Goal: Task Accomplishment & Management: Use online tool/utility

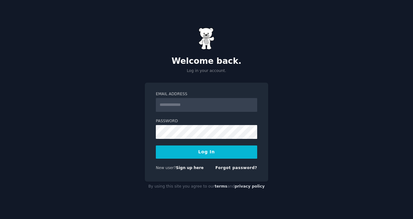
click at [207, 81] on div "Welcome back. Log in your account. Email Address Password Log In New user? Sign…" at bounding box center [206, 109] width 413 height 219
type input "**********"
click at [202, 148] on button "Log In" at bounding box center [206, 152] width 101 height 13
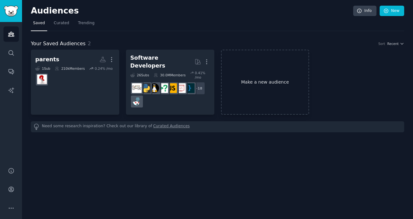
click at [266, 74] on link "Make a new audience" at bounding box center [265, 82] width 88 height 65
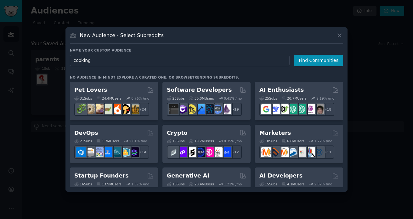
click at [138, 63] on input "cooking" at bounding box center [180, 61] width 220 height 12
type input "Cooking Conversions"
click at [311, 62] on button "Find Communities" at bounding box center [318, 61] width 49 height 12
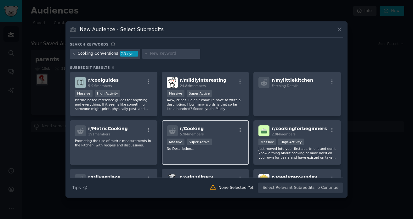
click at [194, 147] on p "No Description..." at bounding box center [205, 149] width 77 height 4
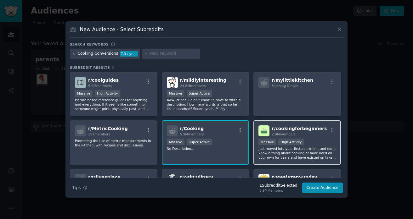
click at [282, 147] on p "Just moved into your first apartment and don't know a thing about cooking or ha…" at bounding box center [296, 153] width 77 height 13
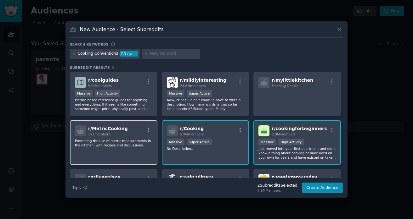
click at [154, 157] on div "r/ MetricCooking 191 members Promoting the use of metric measurements in the ki…" at bounding box center [113, 142] width 87 height 44
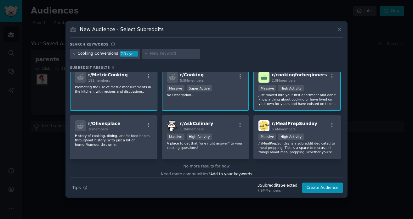
scroll to position [54, 0]
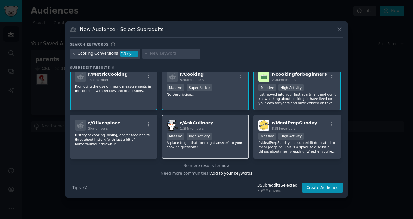
click at [200, 154] on div "r/ AskCulinary 1.2M members Massive High Activity A place to get that "one righ…" at bounding box center [205, 137] width 87 height 44
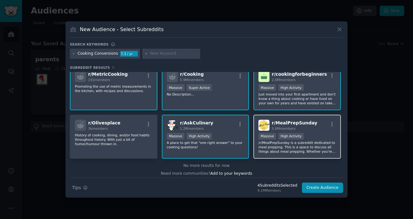
scroll to position [58, 0]
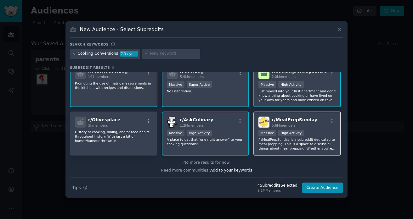
click at [293, 147] on p "/r/MealPrepSunday is a subreddit dedicated to meal prepping. This is a space to…" at bounding box center [296, 143] width 77 height 13
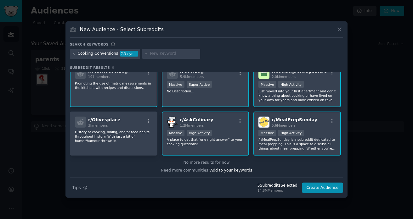
scroll to position [0, 0]
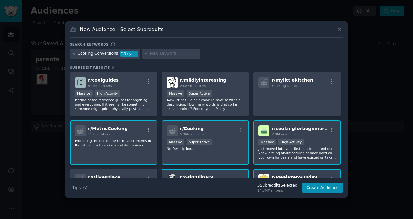
click at [151, 53] on input "text" at bounding box center [174, 54] width 48 height 6
type input "baking"
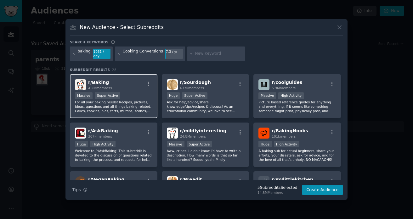
click at [144, 101] on p "For all your baking needs! Recipes, pictures, ideas, questions and all things b…" at bounding box center [113, 106] width 77 height 13
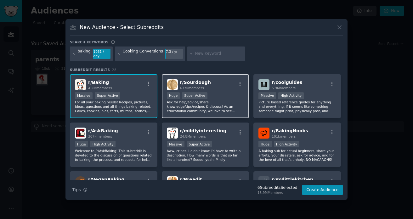
click at [198, 104] on p "Ask for help/advice/share knowledge/tips/recipes & discuss! As an educational c…" at bounding box center [205, 106] width 77 height 13
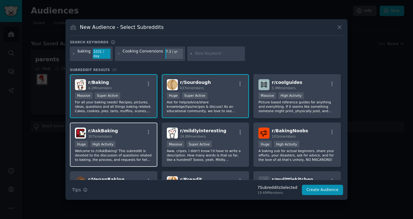
click at [141, 149] on p "Welcome to /r/AskBaking! This subreddit is devoted to the discussion of questio…" at bounding box center [113, 155] width 77 height 13
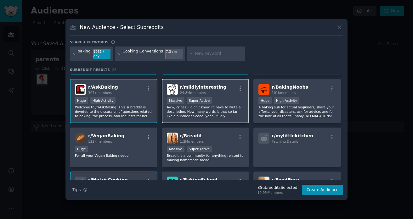
scroll to position [51, 0]
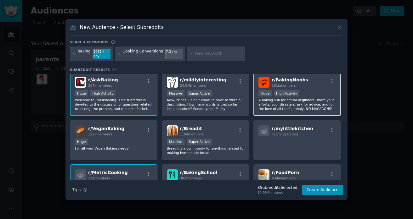
click at [279, 104] on p "A baking sub for actual beginners, share your efforts, your disasters, ask for …" at bounding box center [296, 104] width 77 height 13
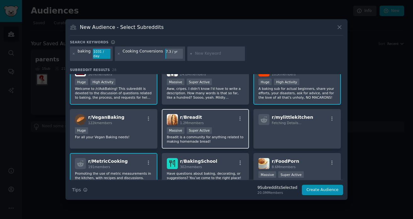
click at [224, 139] on p "Breadit is a community for anything related to making homemade bread!" at bounding box center [205, 139] width 77 height 9
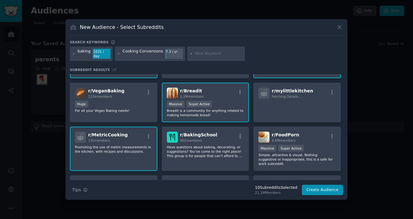
scroll to position [91, 0]
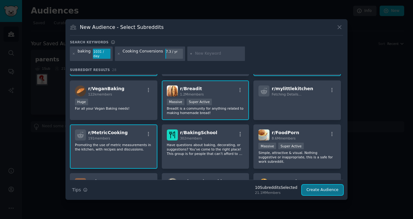
click at [325, 187] on button "Create Audience" at bounding box center [323, 190] width 42 height 11
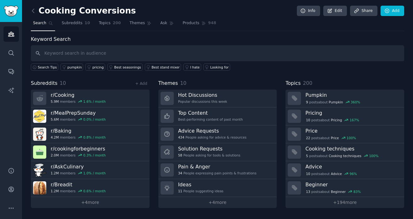
type input "s"
type input "tips"
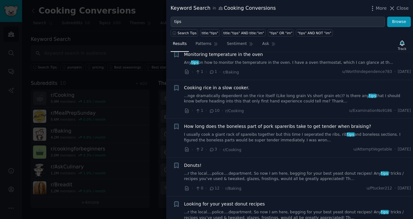
scroll to position [484, 0]
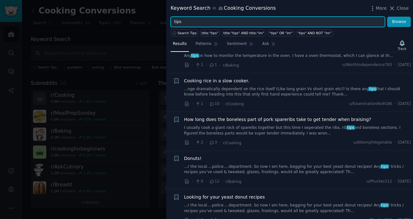
click at [195, 24] on input "tips" at bounding box center [278, 22] width 214 height 11
click at [387, 17] on button "Browse" at bounding box center [399, 22] width 24 height 11
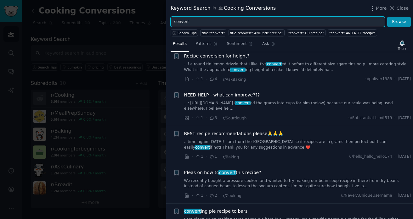
scroll to position [339, 0]
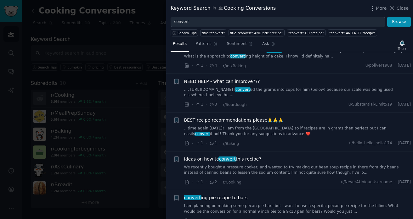
click at [261, 135] on link "...time again tomorrow! I am from the UK so if recipes are in grams then perfec…" at bounding box center [297, 131] width 227 height 11
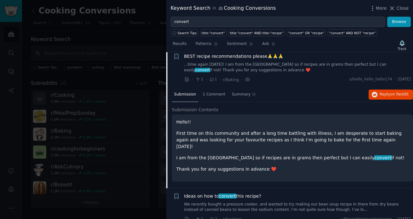
scroll to position [405, 0]
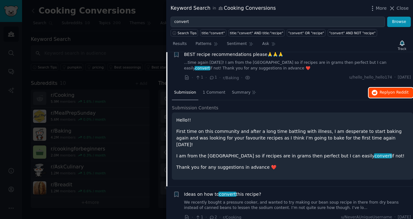
click at [377, 98] on button "Reply on Reddit" at bounding box center [390, 93] width 44 height 10
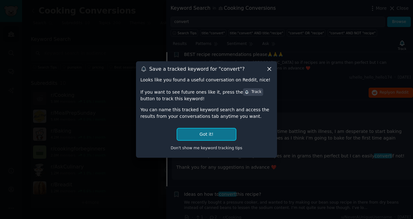
click at [227, 136] on button "Got it!" at bounding box center [206, 135] width 59 height 12
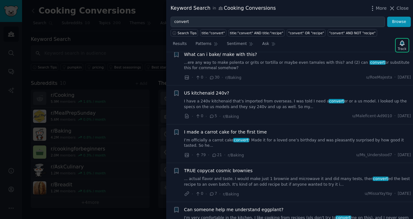
scroll to position [878, 0]
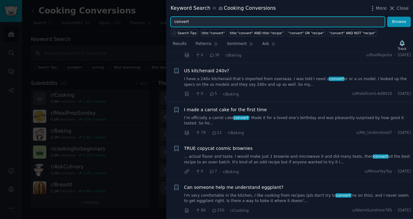
click at [187, 21] on input "convert" at bounding box center [278, 22] width 214 height 11
click at [387, 17] on button "Browse" at bounding box center [399, 22] width 24 height 11
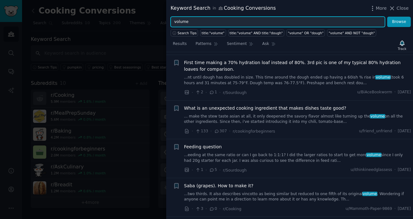
scroll to position [358, 0]
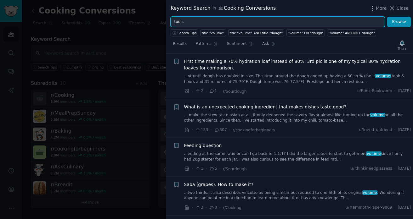
type input "tools"
click at [387, 17] on button "Browse" at bounding box center [399, 22] width 24 height 11
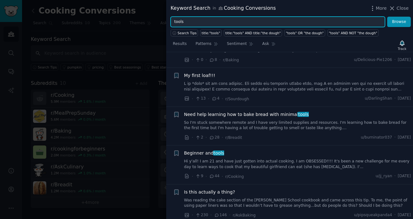
scroll to position [336, 0]
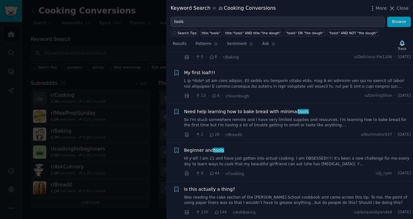
click at [273, 163] on link "Hi y'all! I am 21 and have just gotten into actual cooking. I am OBSESSED!!!! I…" at bounding box center [297, 161] width 227 height 11
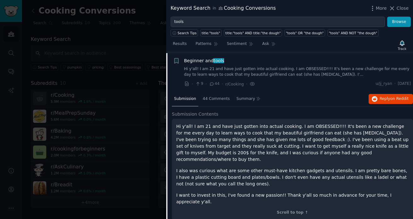
scroll to position [426, 0]
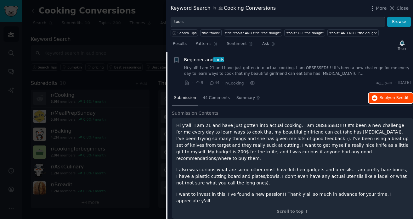
click at [392, 101] on button "Reply on Reddit" at bounding box center [390, 98] width 44 height 10
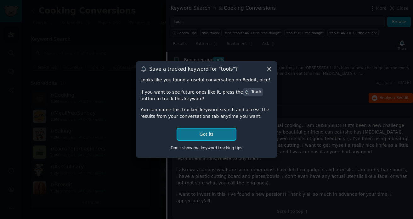
click at [214, 136] on button "Got it!" at bounding box center [206, 135] width 59 height 12
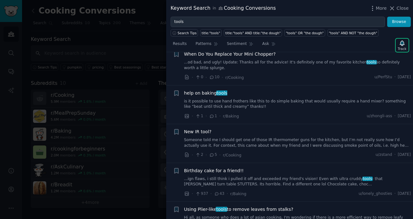
scroll to position [701, 0]
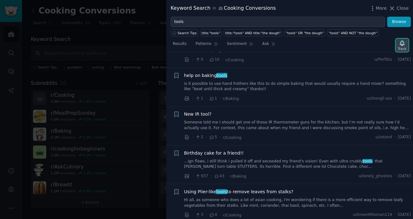
click at [404, 45] on icon "button" at bounding box center [402, 43] width 7 height 7
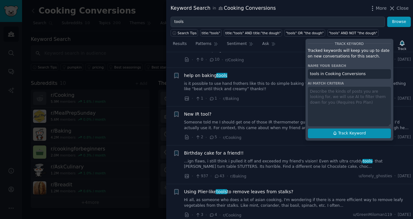
click at [360, 132] on span "Track Keyword" at bounding box center [352, 134] width 28 height 6
type input "tools in Cooking Conversions"
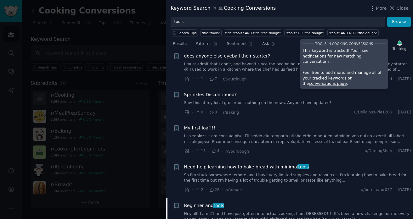
scroll to position [0, 0]
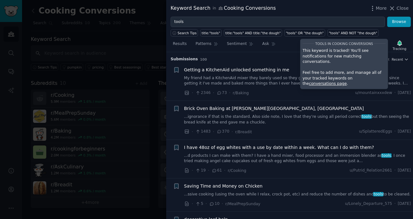
click at [399, 6] on span "Close" at bounding box center [402, 8] width 12 height 7
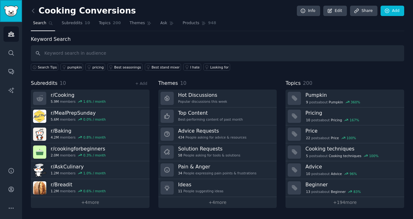
click at [12, 17] on link "Sidebar" at bounding box center [11, 11] width 22 height 22
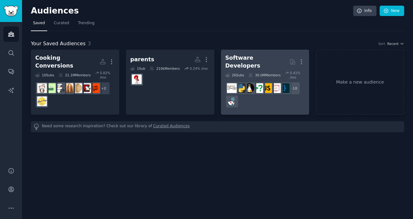
click at [253, 66] on div "Software Developers More 26 Sub s 30.0M Members 0.41 % /mo + 18" at bounding box center [265, 82] width 80 height 56
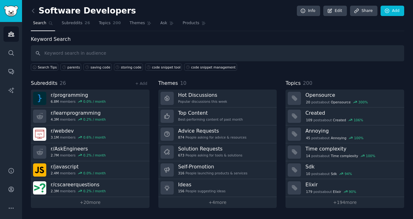
click at [330, 46] on input "text" at bounding box center [217, 53] width 373 height 16
type input "tools"
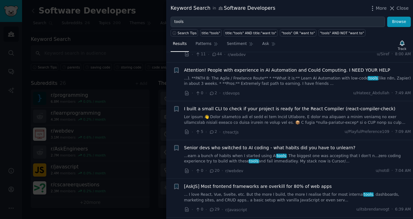
scroll to position [203, 0]
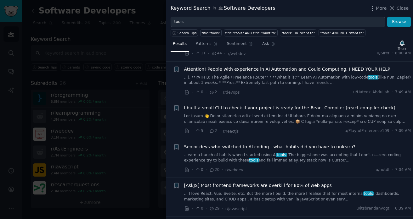
click at [310, 153] on link "...earn a bunch of habits when I started using AI tools . The biggest one was a…" at bounding box center [297, 158] width 227 height 11
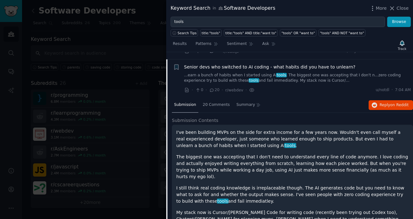
scroll to position [283, 0]
click at [286, 72] on link "...earn a bunch of habits when I started using AI tools . The biggest one was a…" at bounding box center [297, 77] width 227 height 11
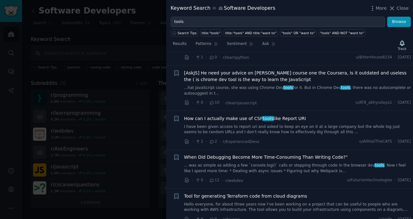
scroll to position [1472, 0]
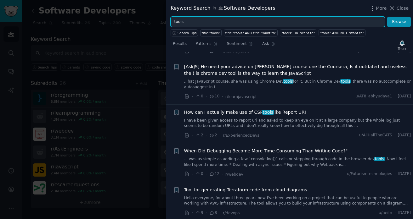
click at [203, 19] on input "tools" at bounding box center [278, 22] width 214 height 11
type input "recommendations"
click at [387, 17] on button "Browse" at bounding box center [399, 22] width 24 height 11
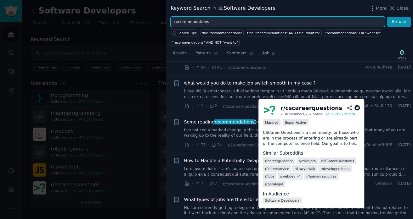
scroll to position [716, 0]
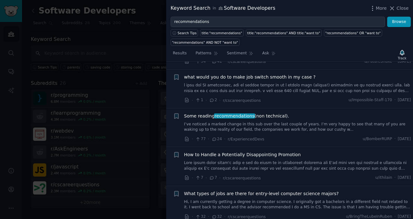
click at [137, 147] on div at bounding box center [206, 109] width 413 height 219
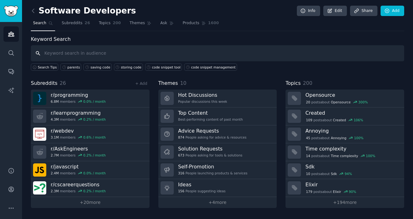
click at [257, 51] on input "text" at bounding box center [217, 53] width 373 height 16
type input "dev tools"
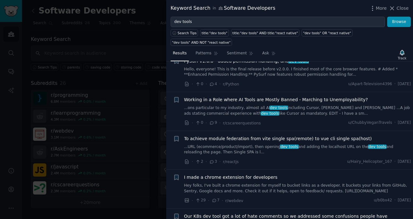
scroll to position [823, 0]
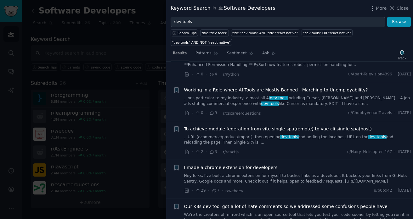
click at [136, 166] on div at bounding box center [206, 109] width 413 height 219
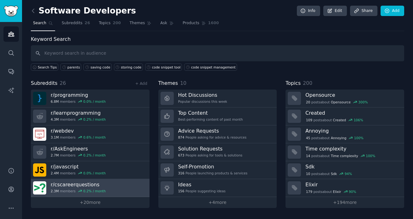
click at [117, 183] on link "r/ cscareerquestions 2.3M members 0.2 % / month" at bounding box center [90, 188] width 119 height 18
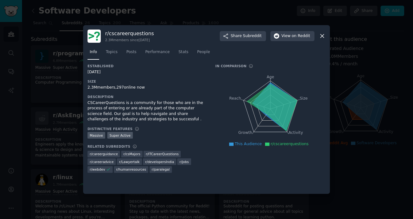
click at [323, 36] on icon at bounding box center [322, 36] width 7 height 7
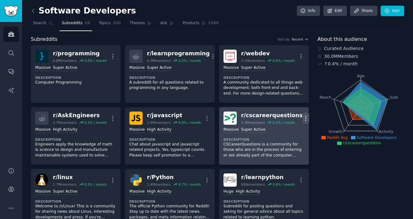
click at [302, 117] on icon "button" at bounding box center [305, 118] width 7 height 7
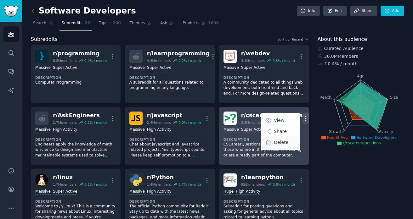
click at [284, 143] on div "Delete" at bounding box center [280, 142] width 37 height 13
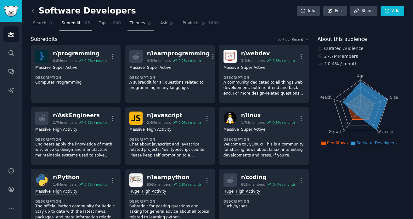
click at [133, 25] on span "Themes" at bounding box center [137, 23] width 15 height 6
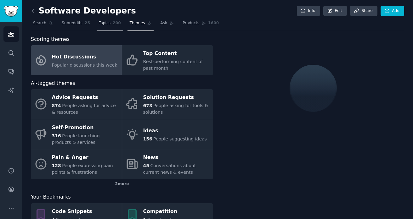
click at [102, 22] on span "Topics" at bounding box center [105, 23] width 12 height 6
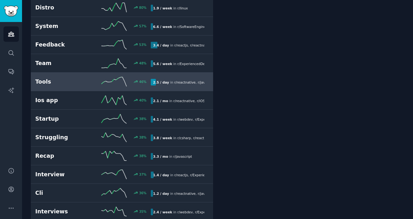
click at [61, 83] on h2 "Tools" at bounding box center [64, 82] width 58 height 8
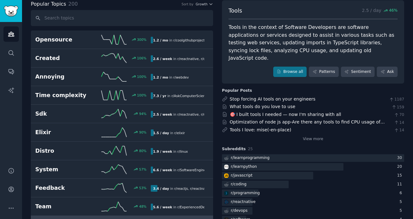
scroll to position [40, 0]
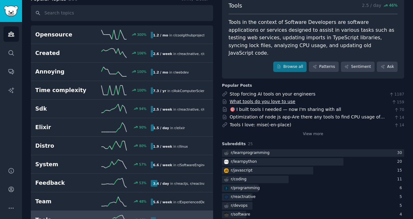
click at [265, 99] on link "What tools do you love to use" at bounding box center [263, 101] width 66 height 5
